Goal: Transaction & Acquisition: Purchase product/service

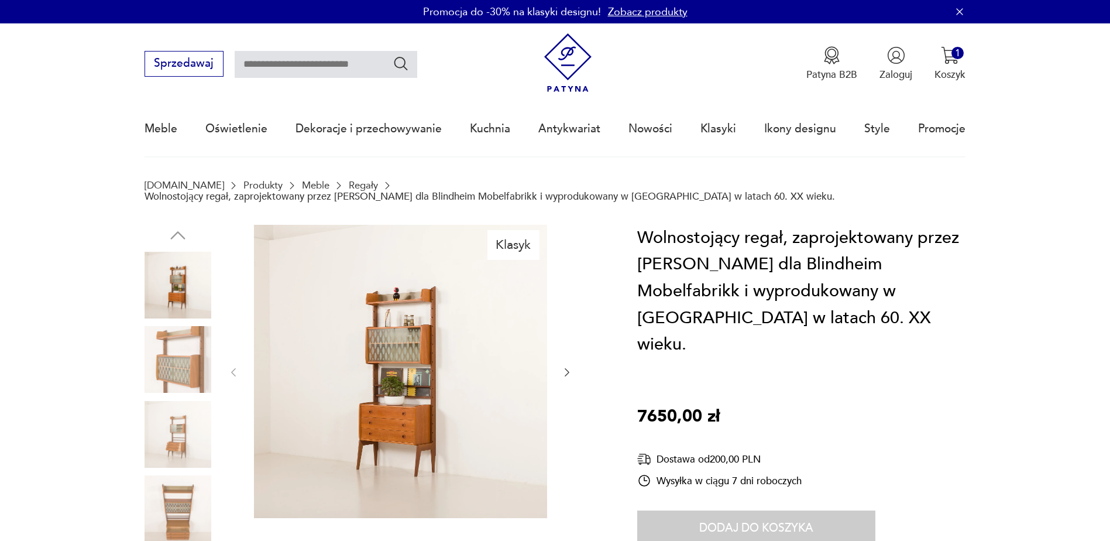
click at [530, 384] on img at bounding box center [400, 371] width 293 height 293
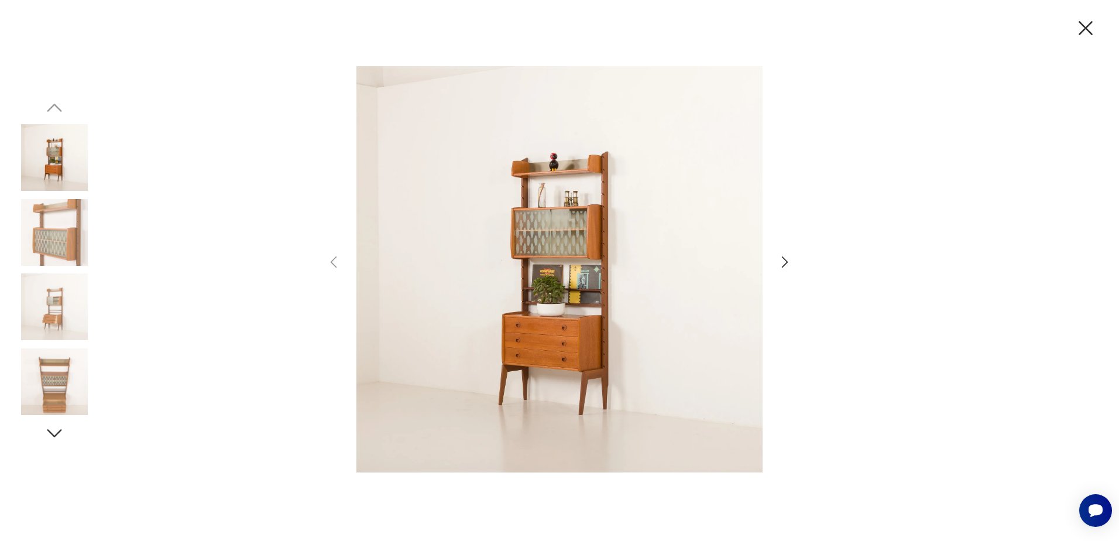
click at [33, 225] on img at bounding box center [54, 232] width 67 height 67
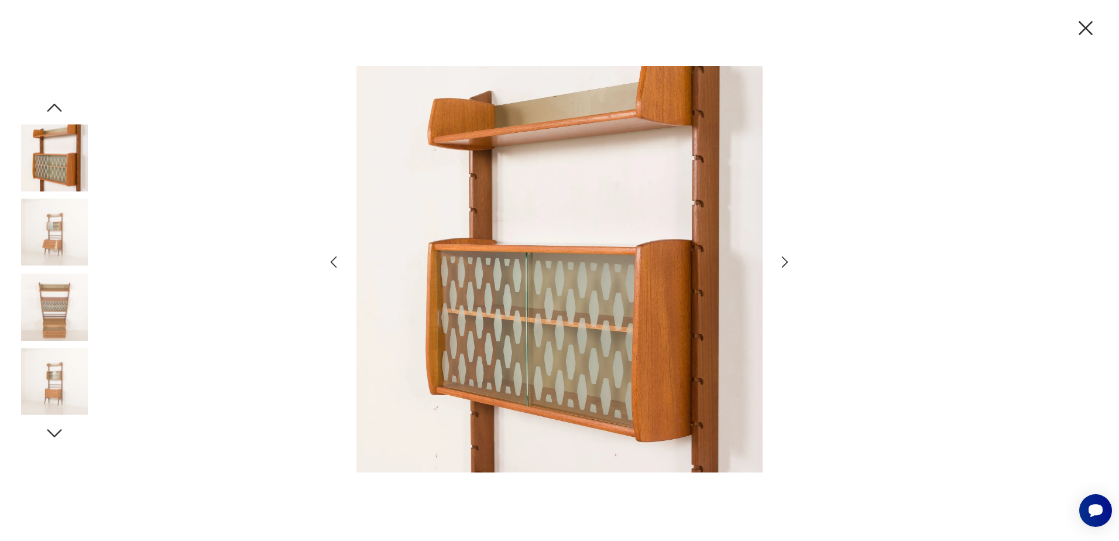
click at [53, 305] on img at bounding box center [54, 306] width 67 height 67
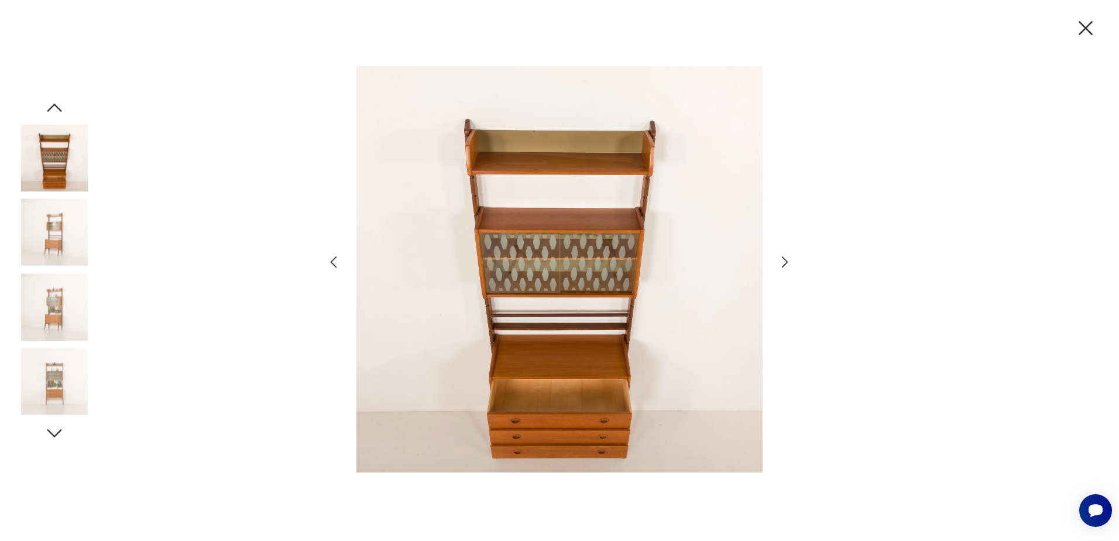
click at [62, 369] on img at bounding box center [54, 381] width 67 height 67
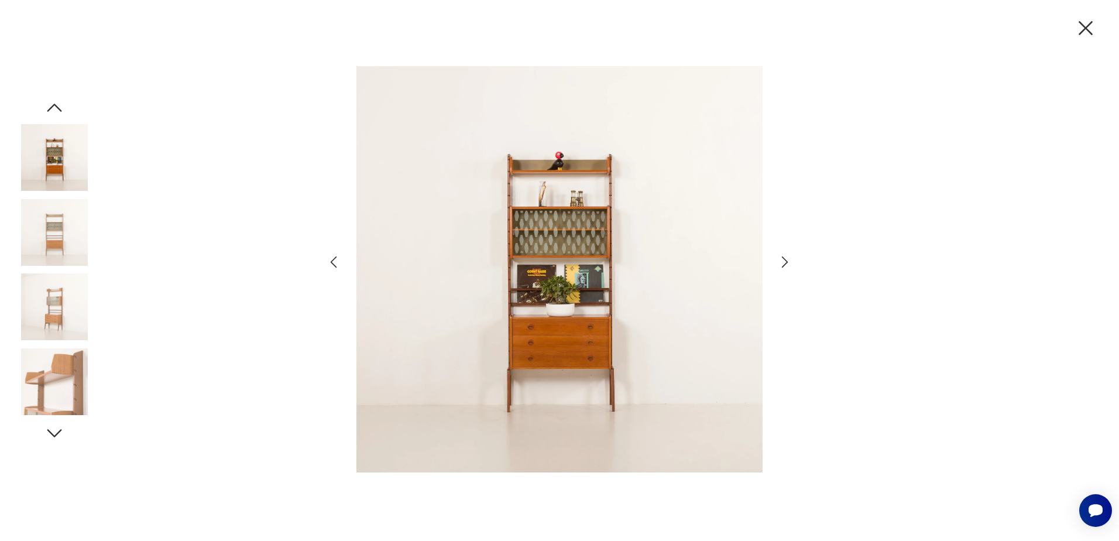
click at [1089, 26] on icon "button" at bounding box center [1085, 28] width 25 height 25
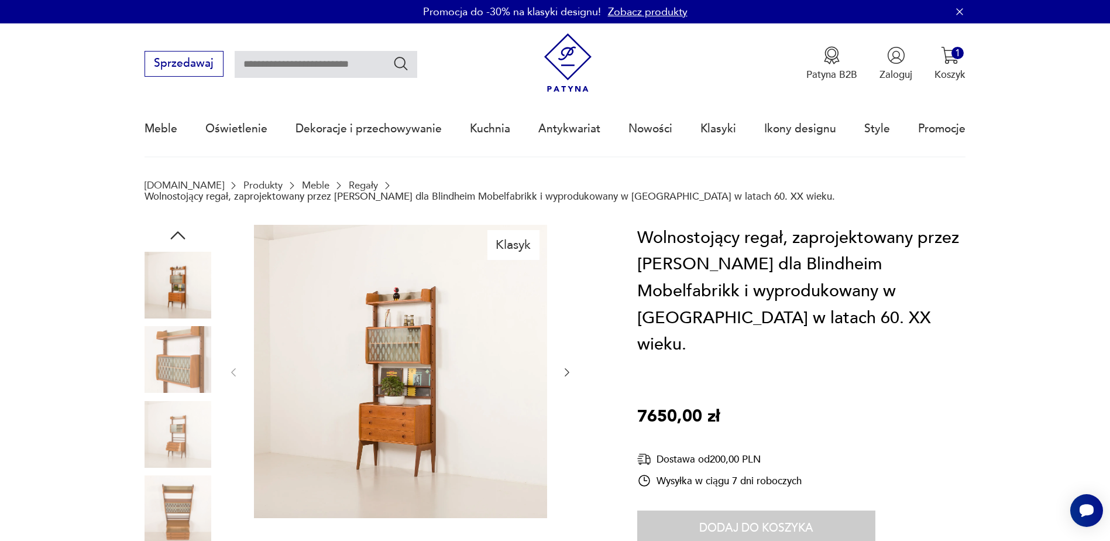
click at [341, 420] on img at bounding box center [400, 371] width 293 height 293
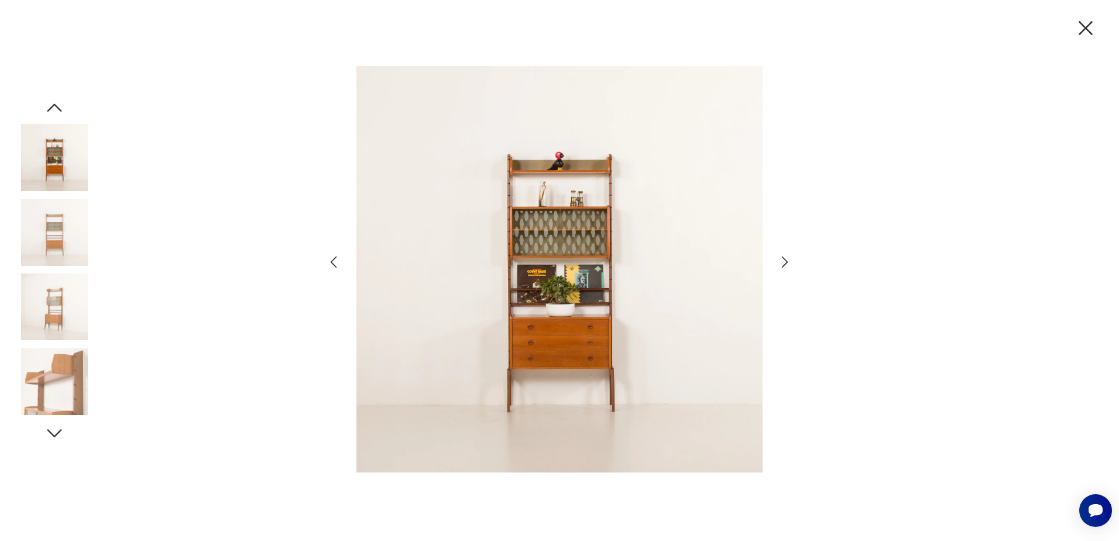
click at [73, 320] on img at bounding box center [54, 306] width 67 height 67
